Goal: Task Accomplishment & Management: Use online tool/utility

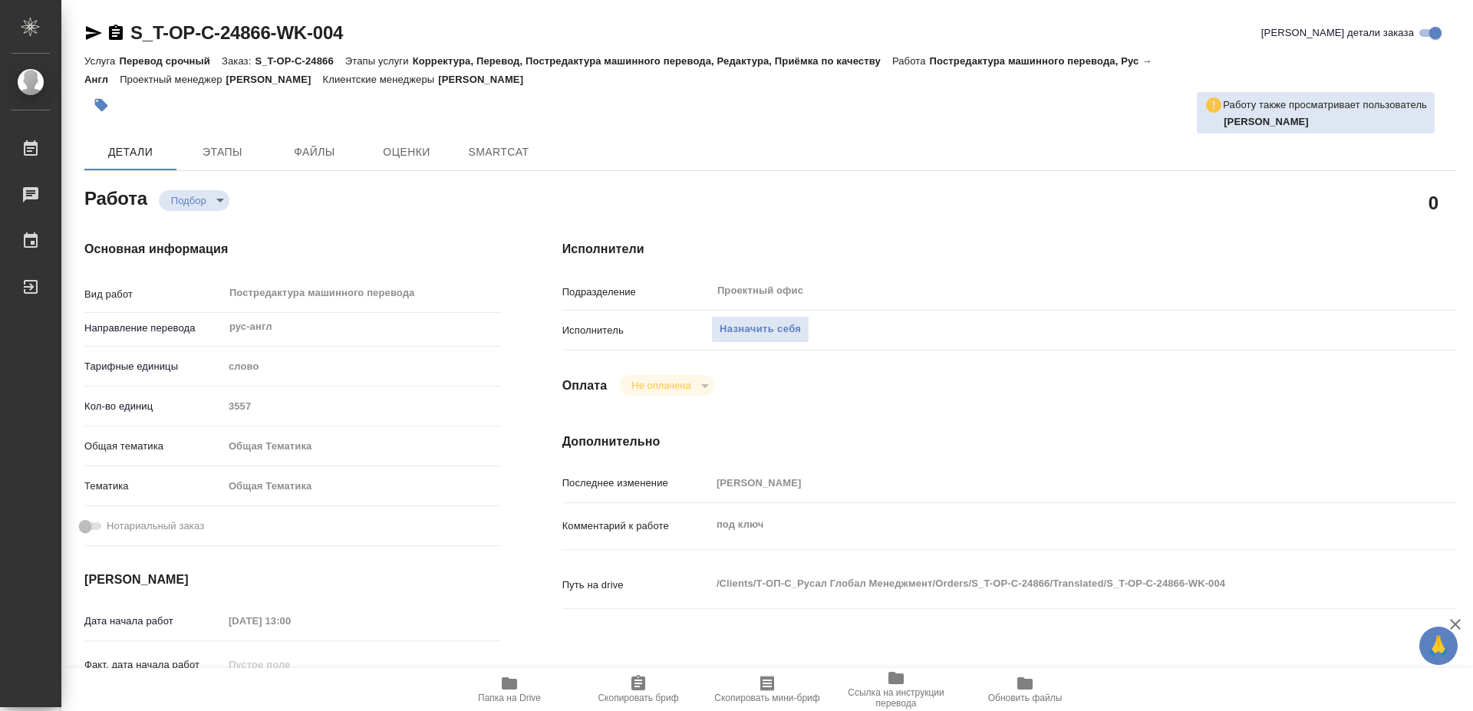
type textarea "x"
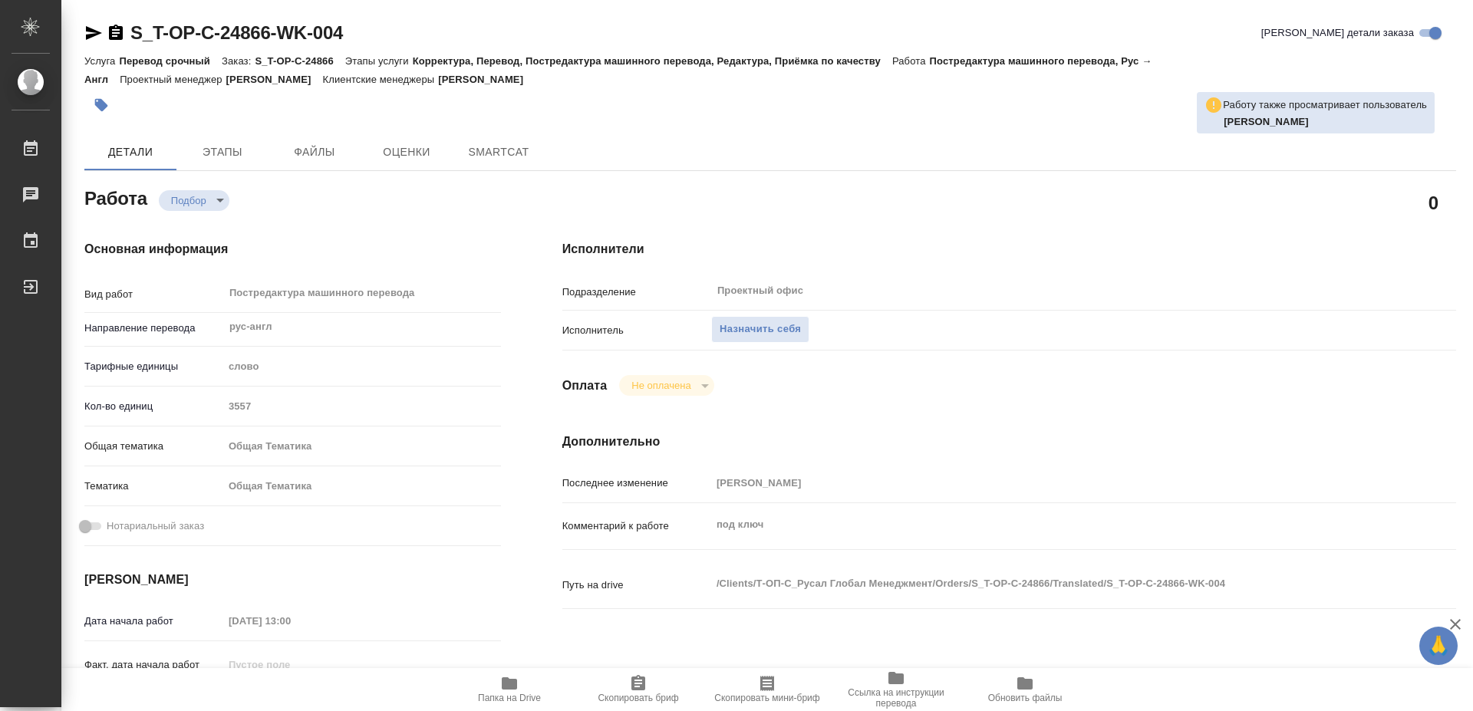
type textarea "x"
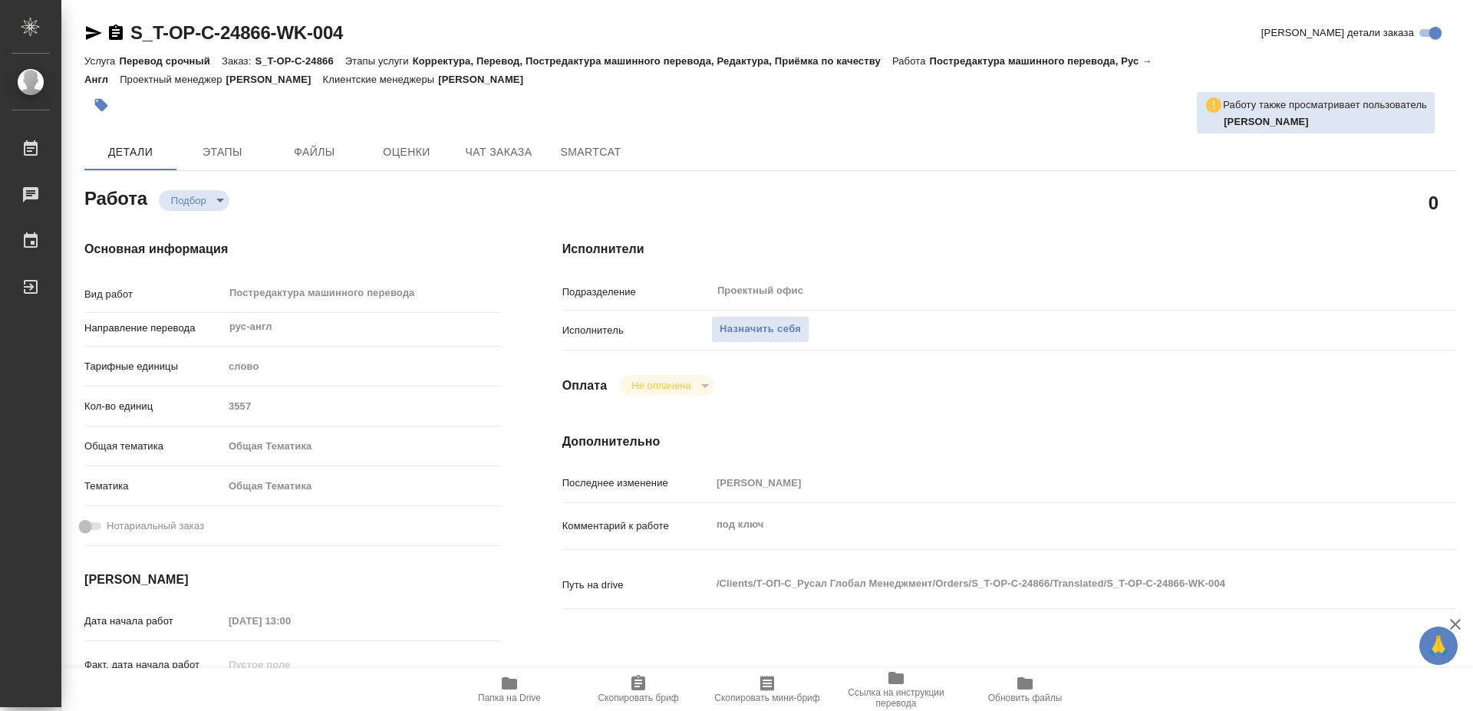
type textarea "x"
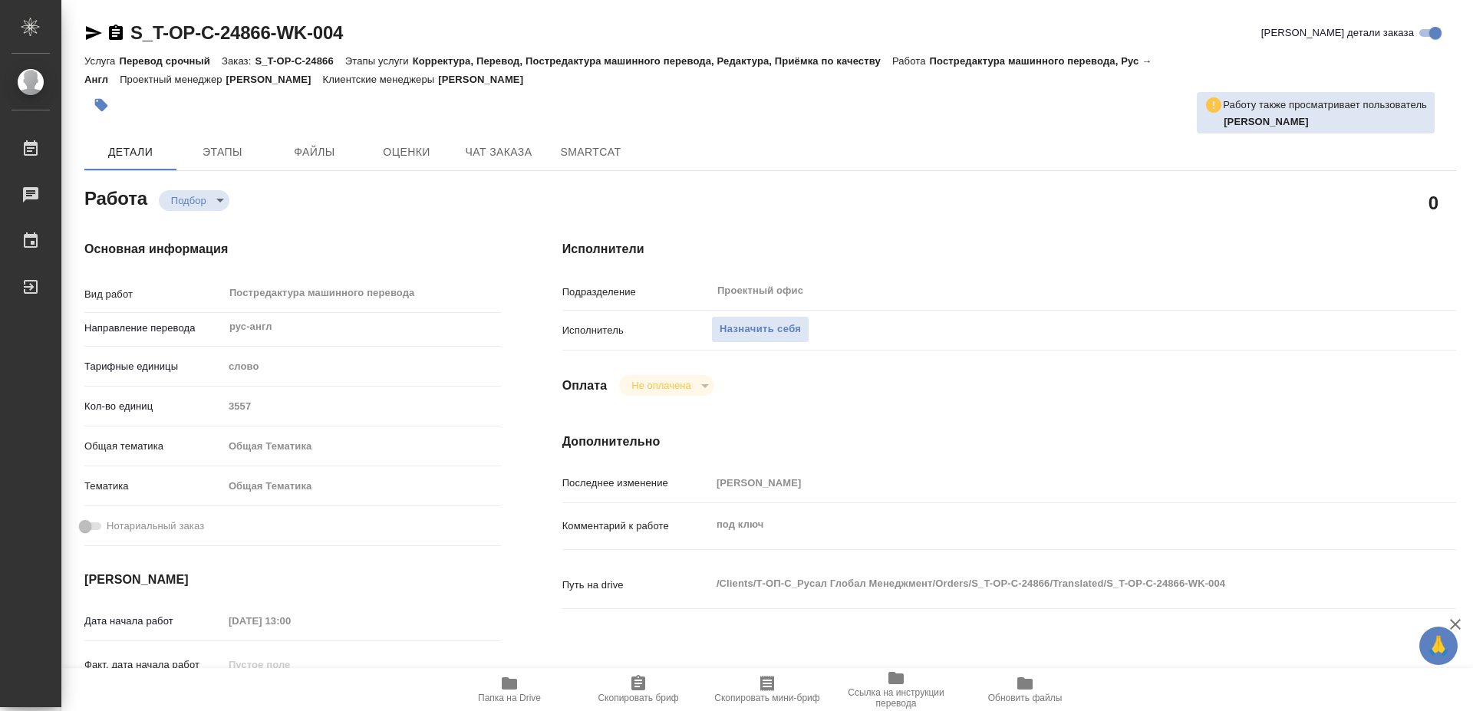
type textarea "x"
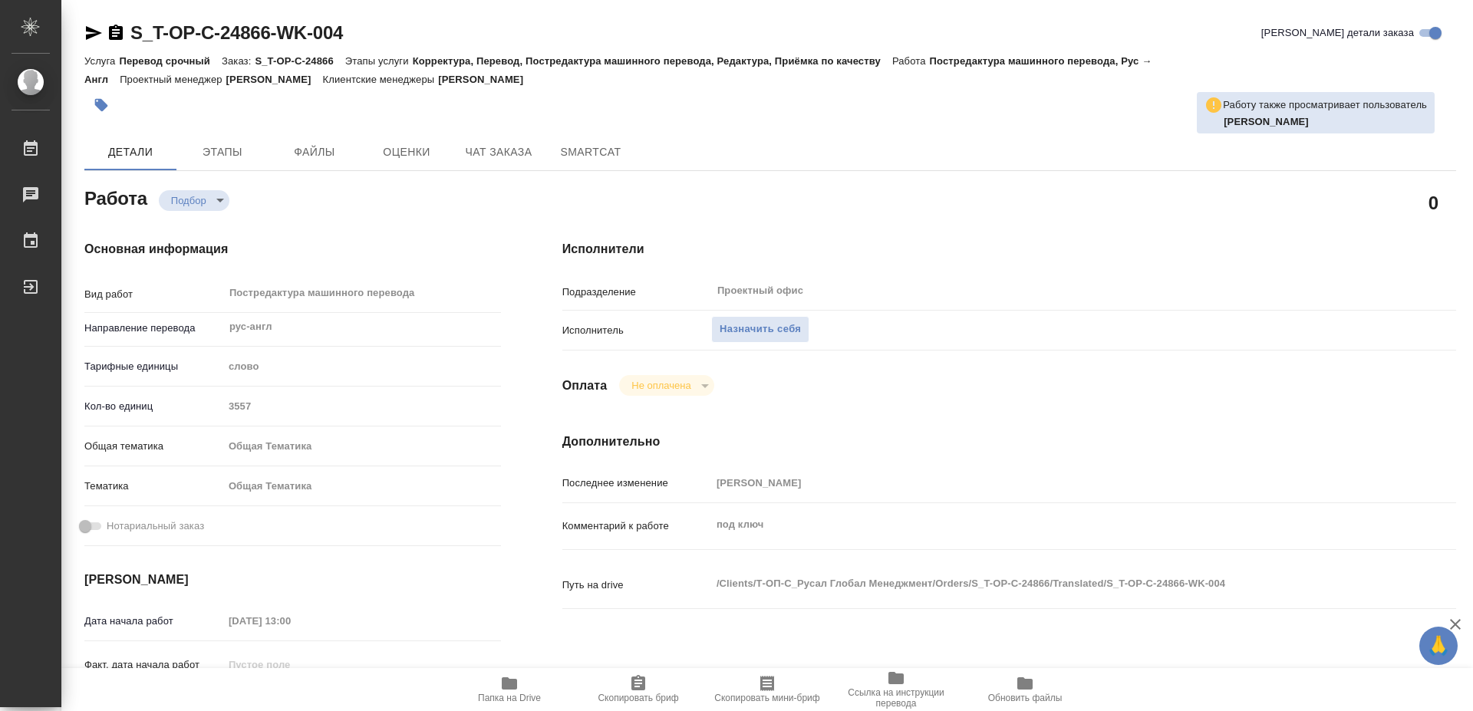
type textarea "x"
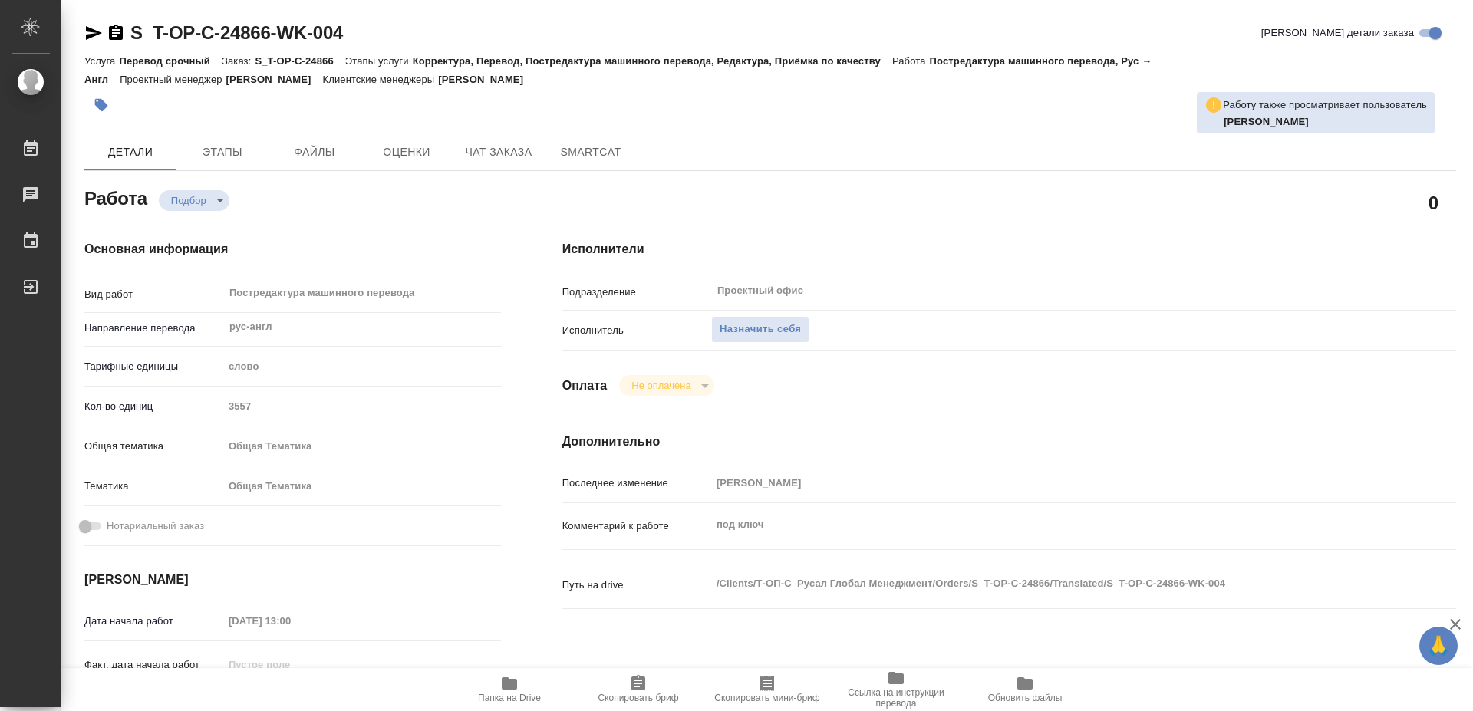
scroll to position [235, 0]
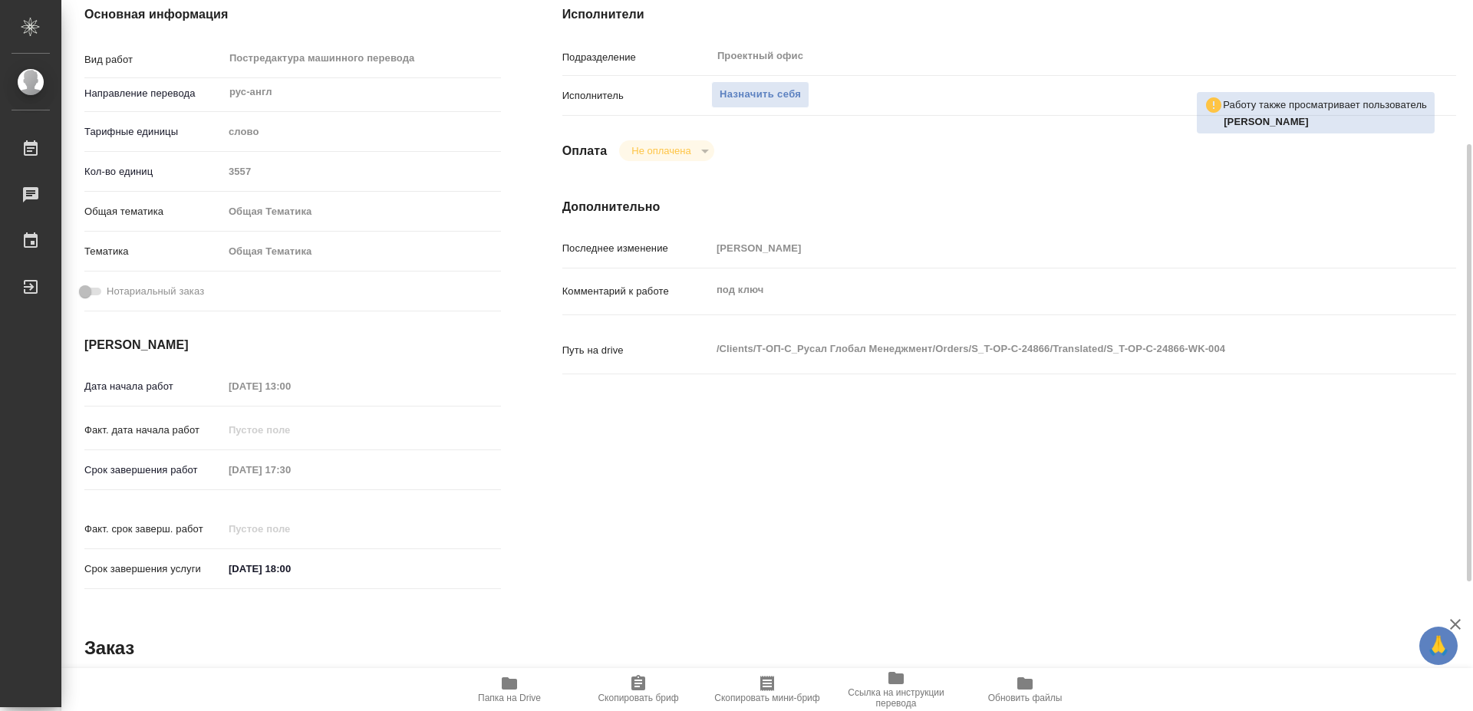
click at [513, 685] on icon "button" at bounding box center [509, 683] width 15 height 12
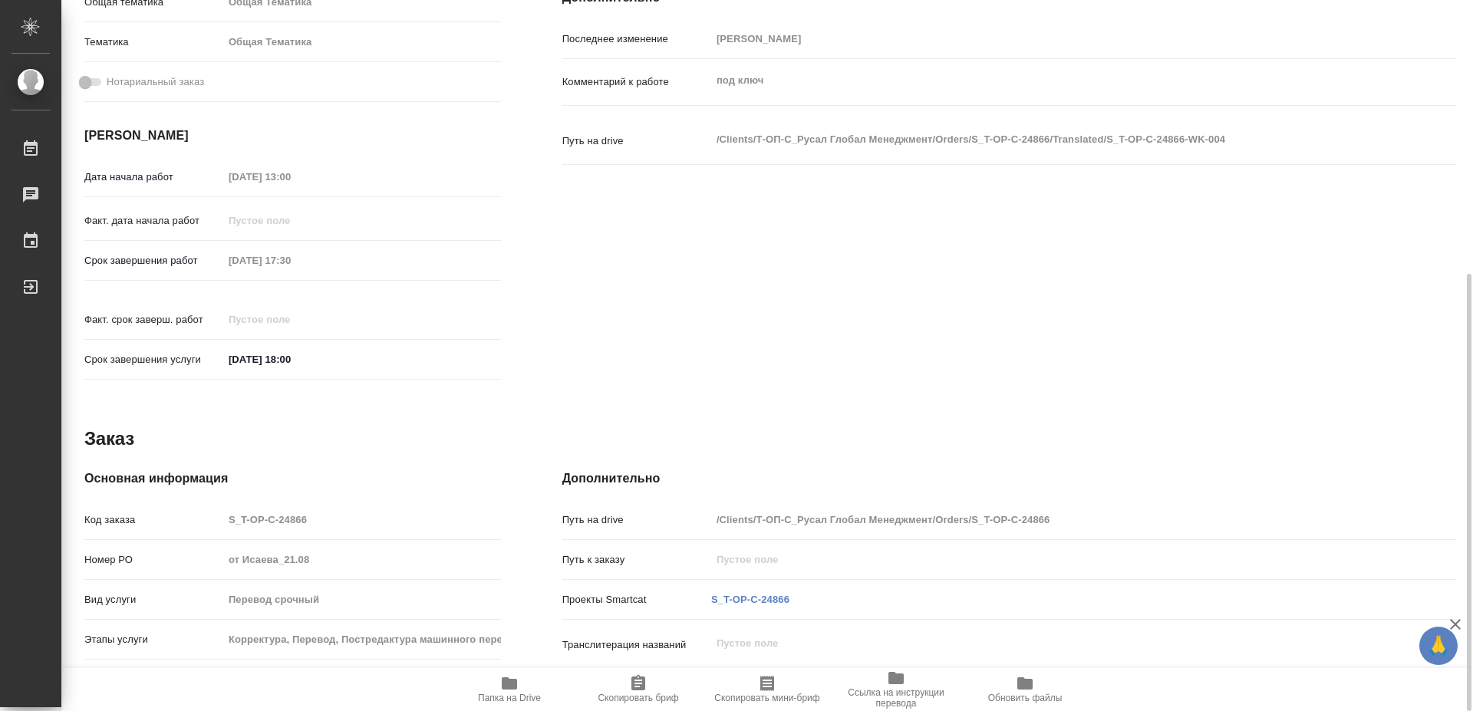
scroll to position [131, 0]
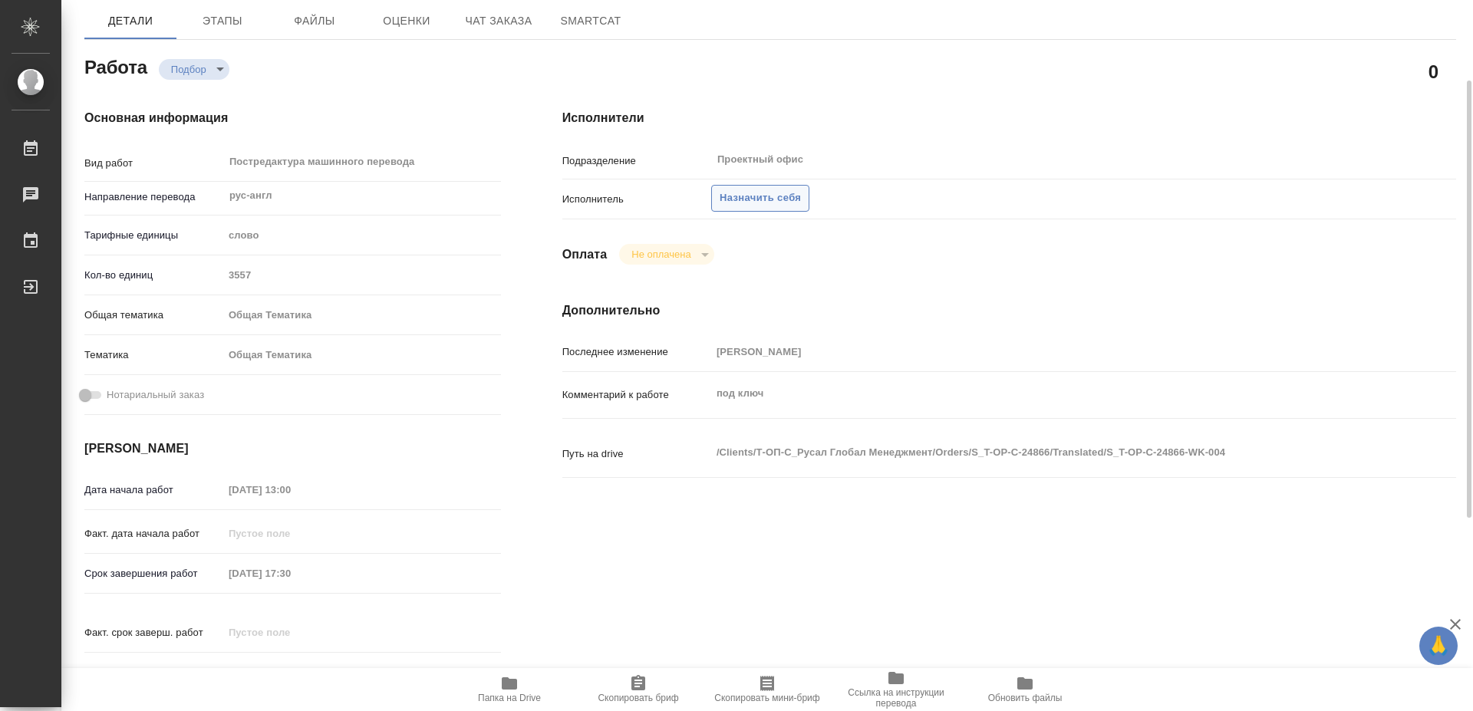
click at [748, 185] on button "Назначить себя" at bounding box center [760, 198] width 98 height 27
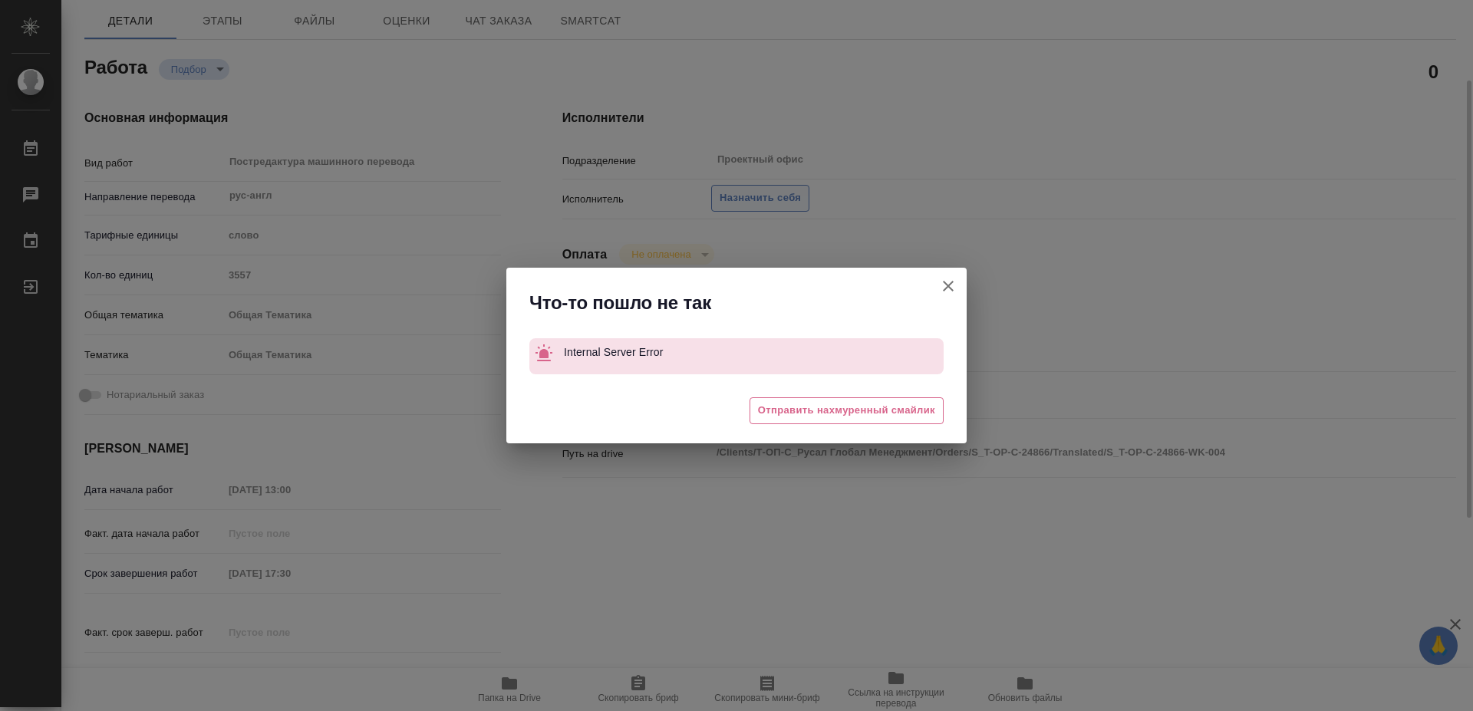
type textarea "x"
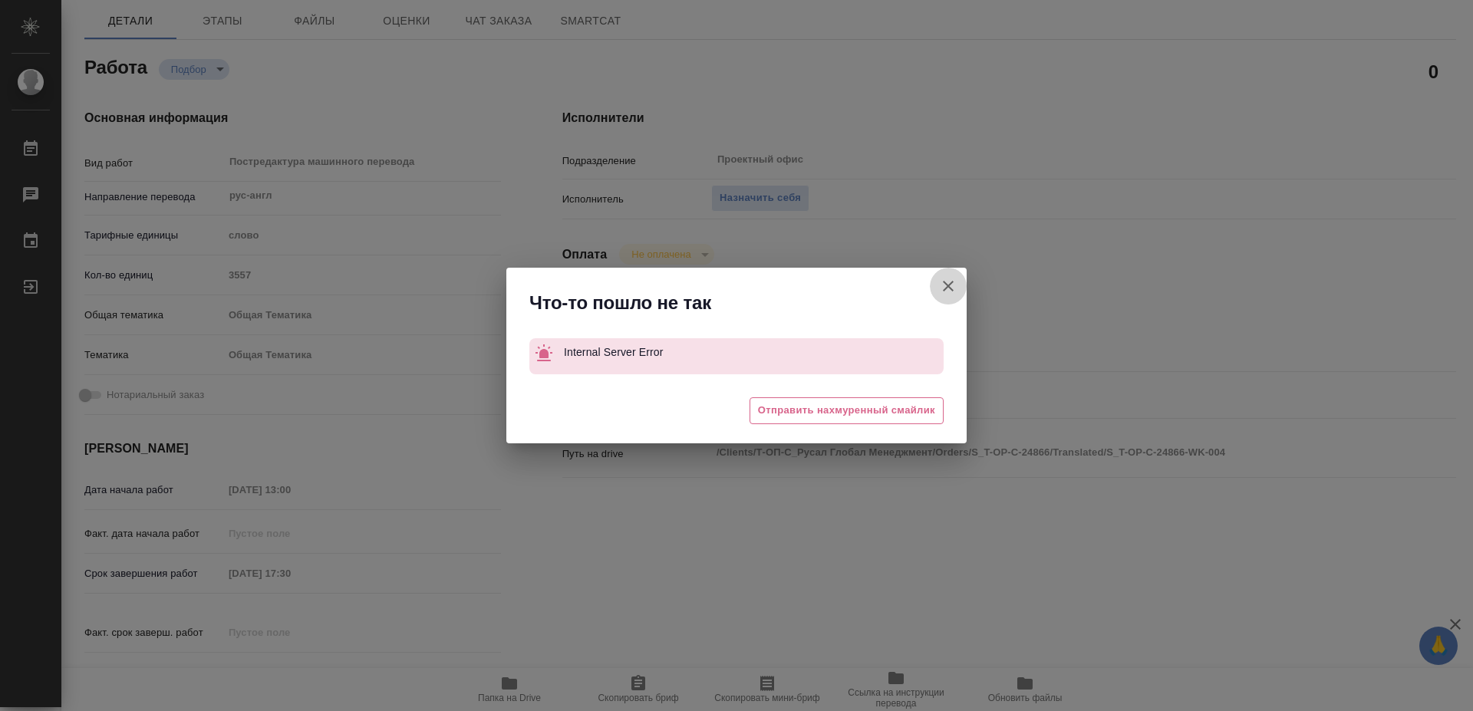
click at [948, 281] on icon "button" at bounding box center [948, 286] width 18 height 18
type textarea "x"
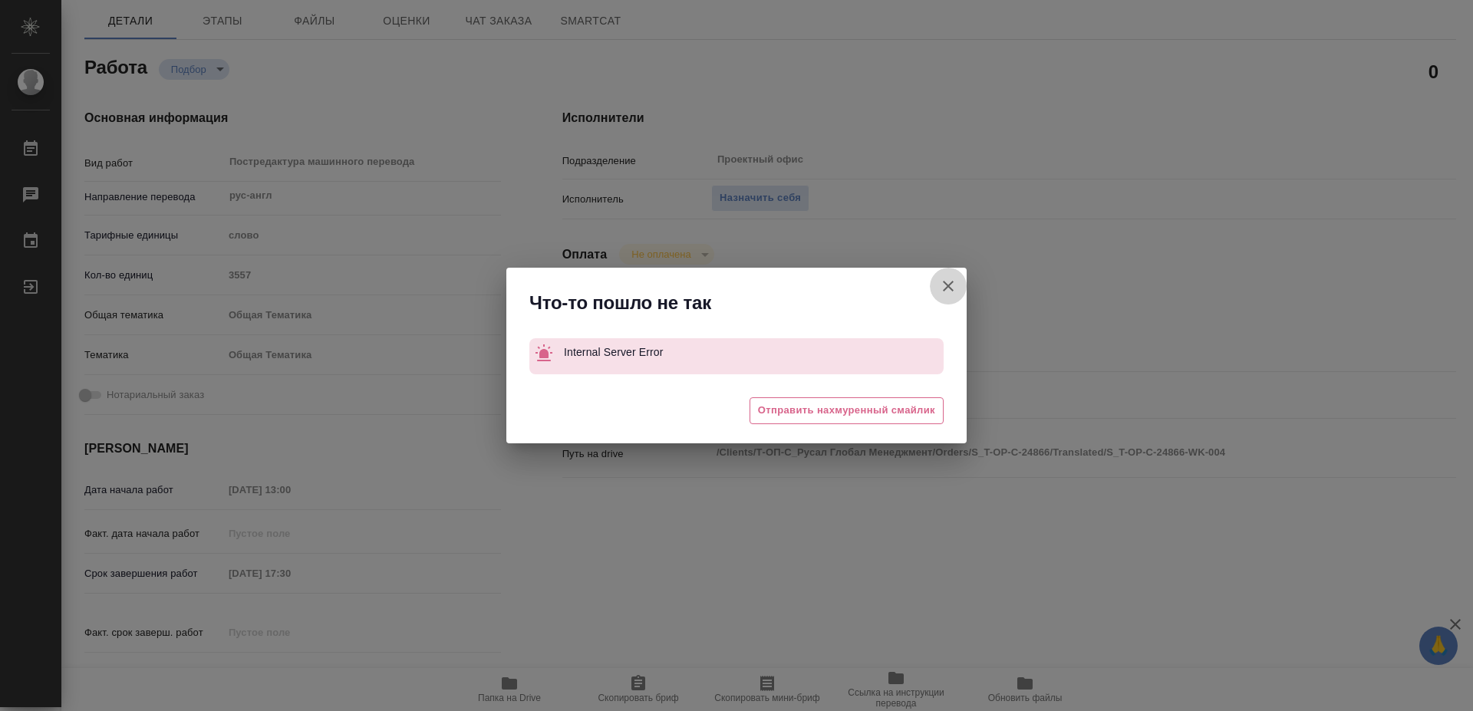
type textarea "x"
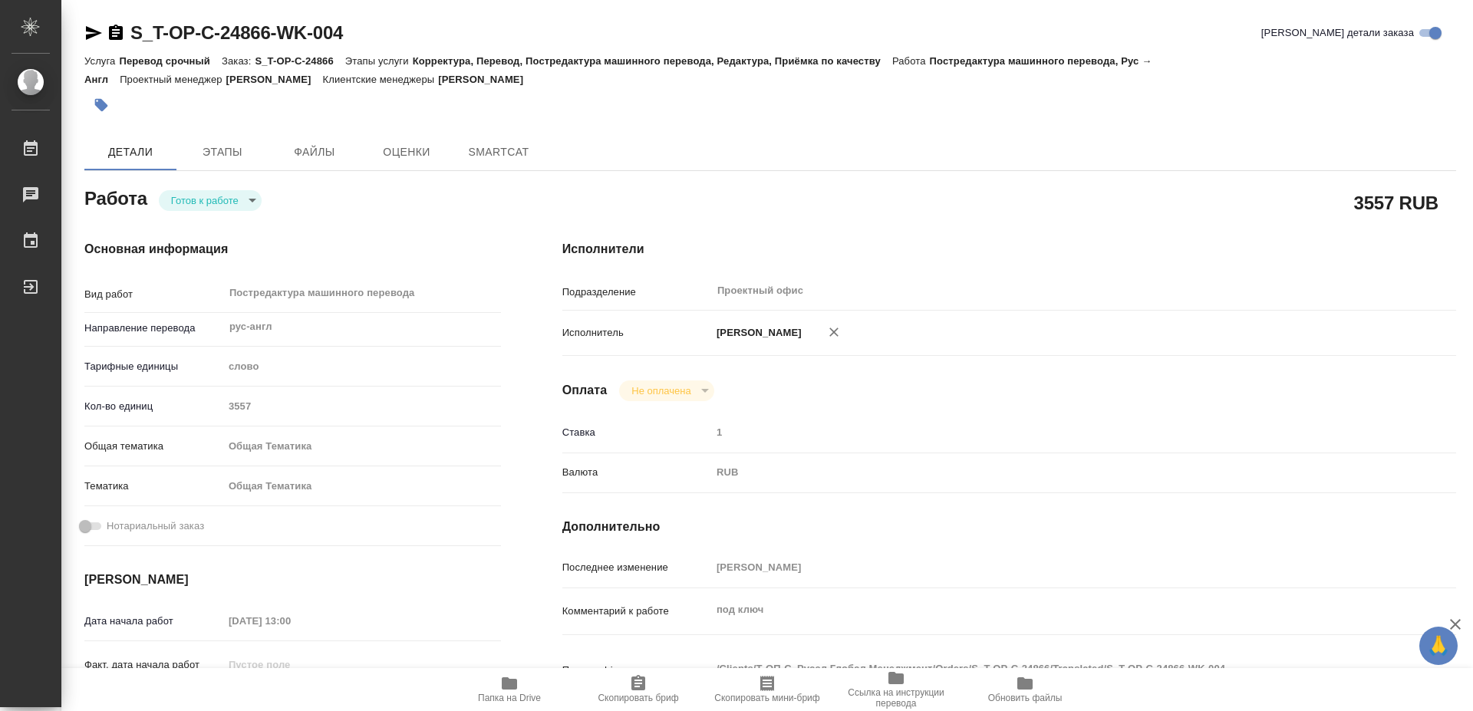
type textarea "x"
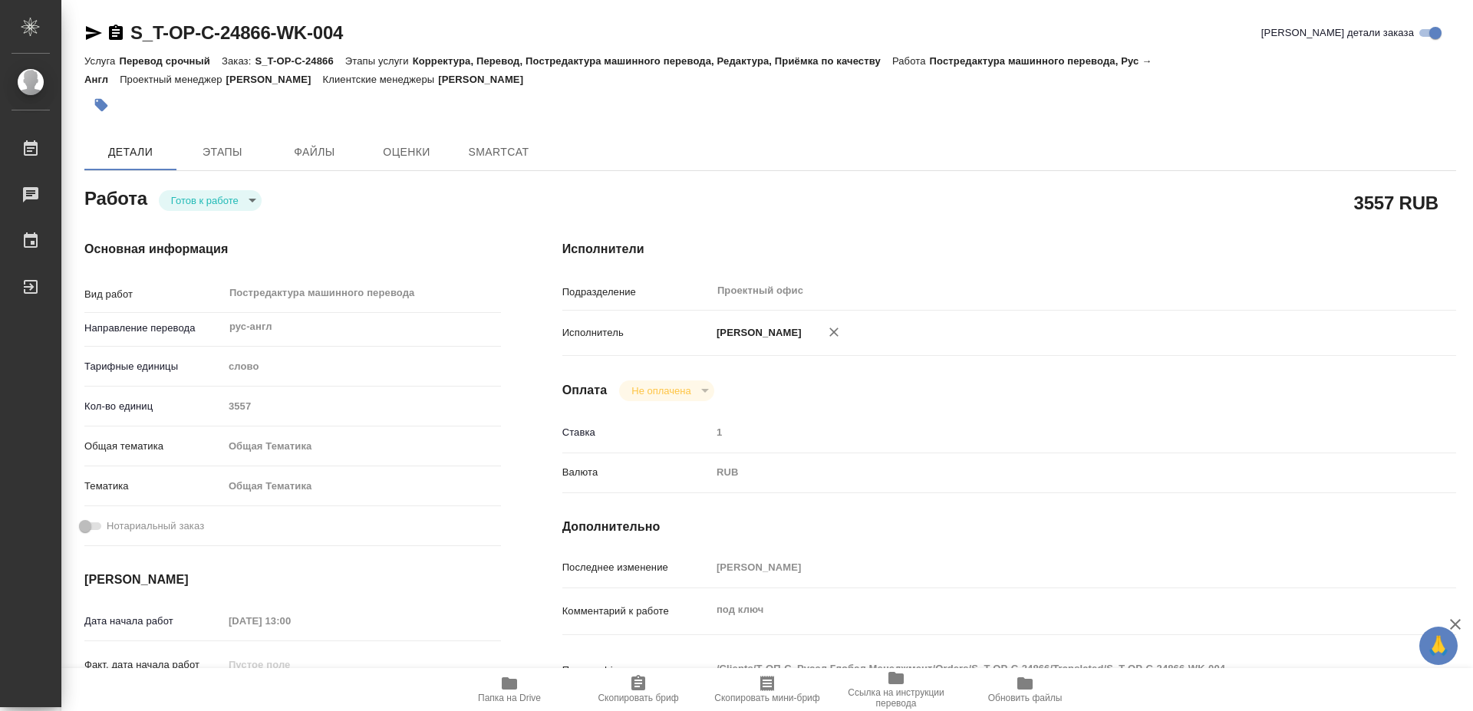
type textarea "x"
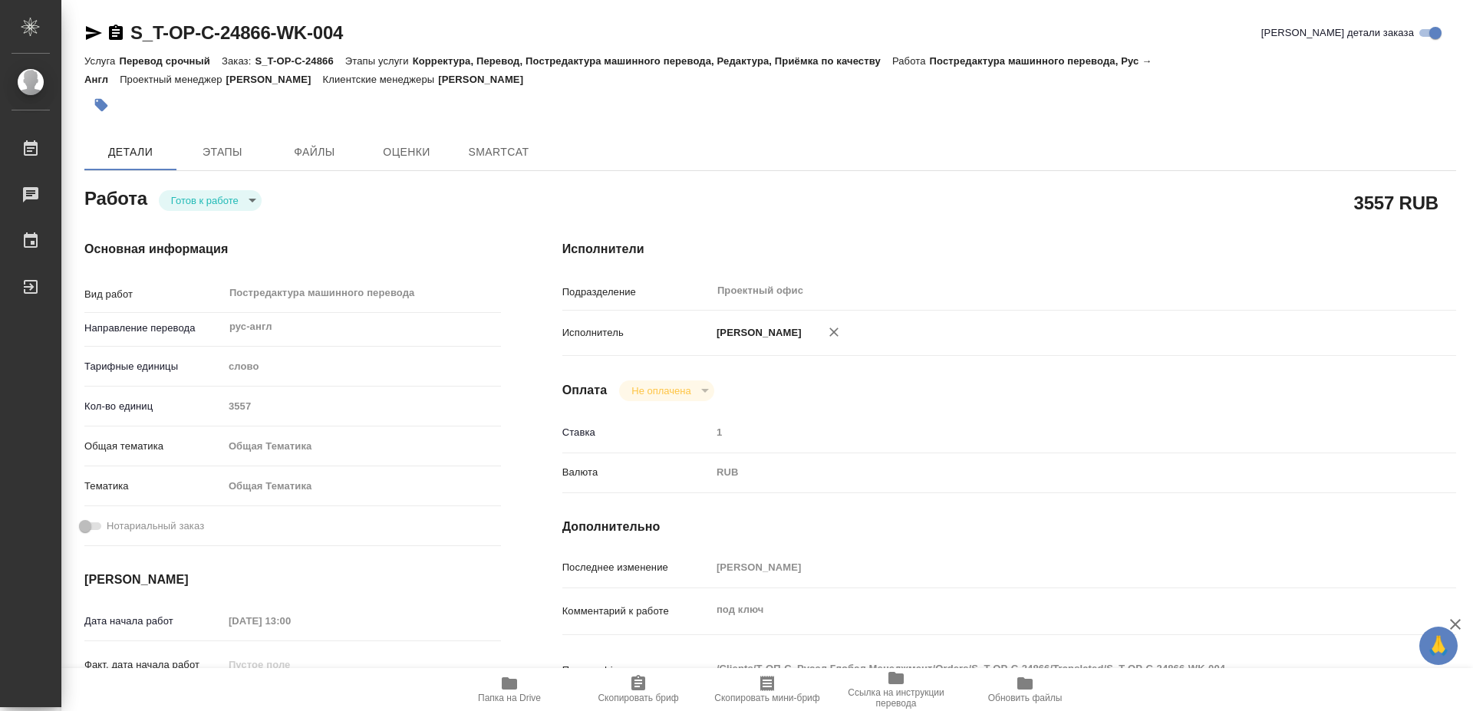
type textarea "x"
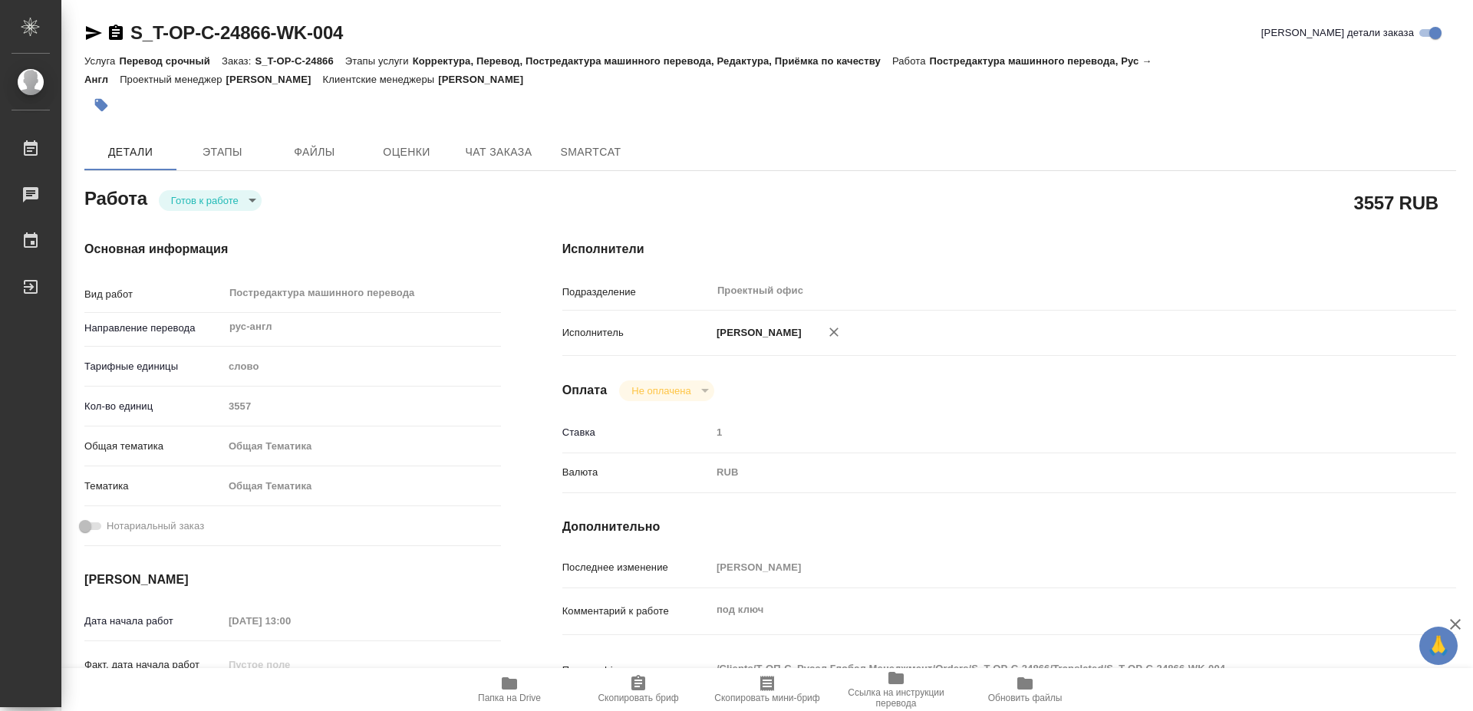
type textarea "x"
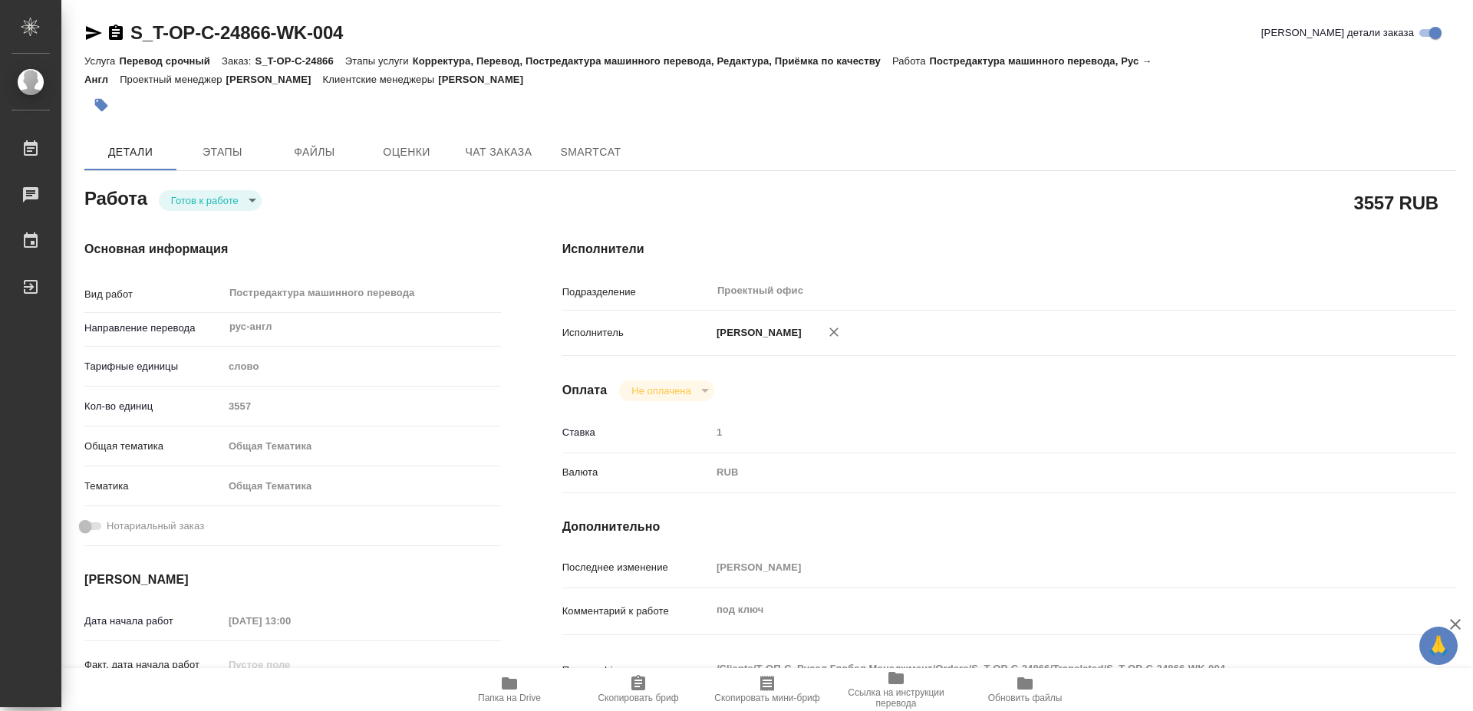
type textarea "x"
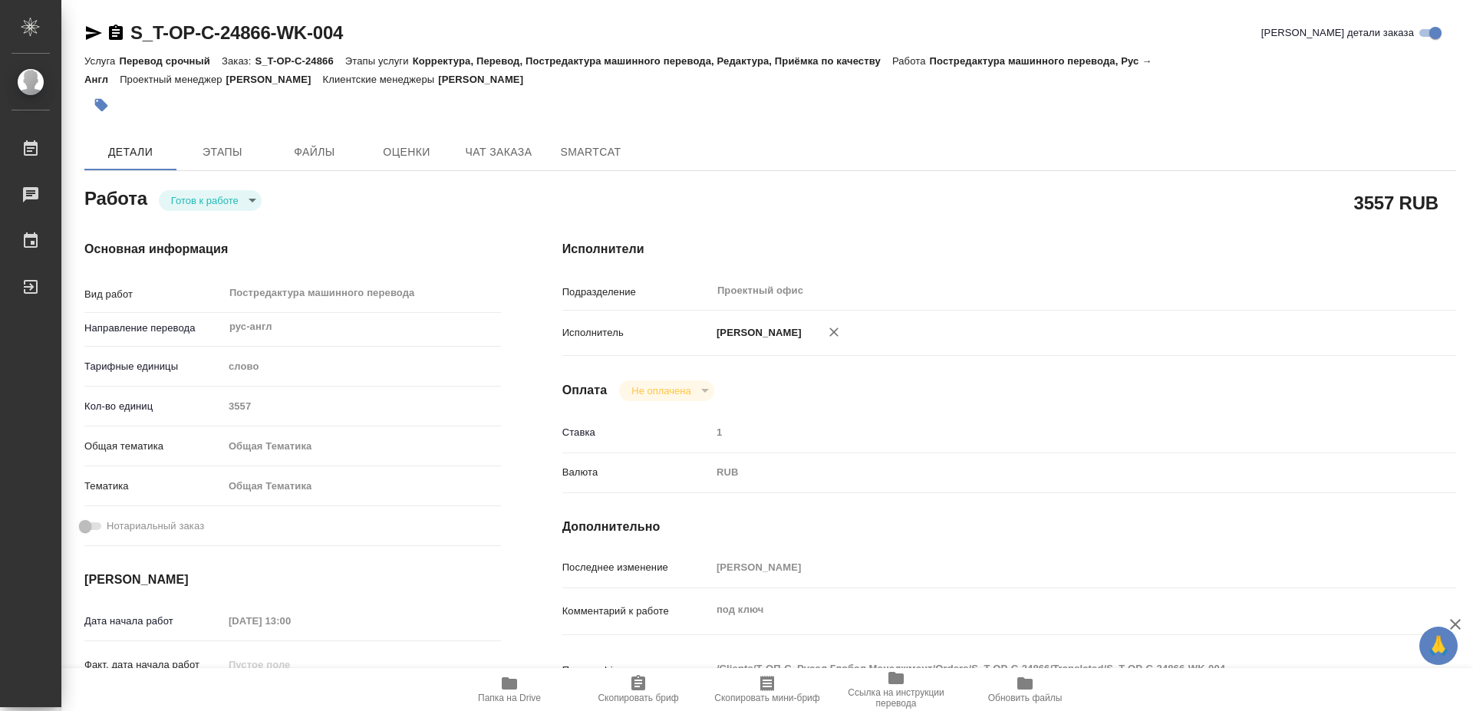
scroll to position [78, 0]
